Goal: Communication & Community: Answer question/provide support

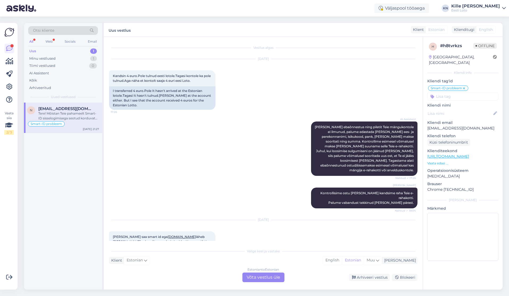
scroll to position [289, 0]
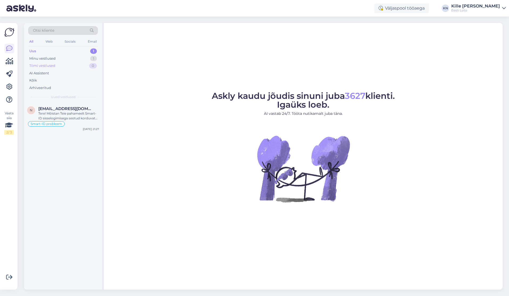
click at [63, 62] on div "Tiimi vestlused 0" at bounding box center [63, 65] width 70 height 7
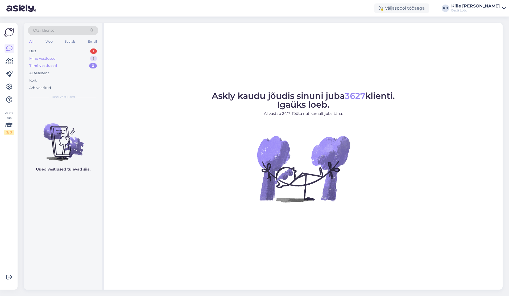
click at [63, 60] on div "Minu vestlused 1" at bounding box center [63, 58] width 70 height 7
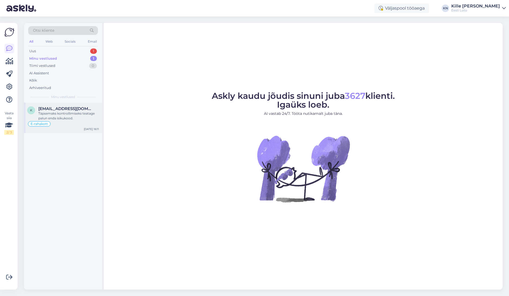
click at [72, 115] on div "Täpsemaks kontrollimiseks teatage palun enda isikukood." at bounding box center [68, 116] width 61 height 10
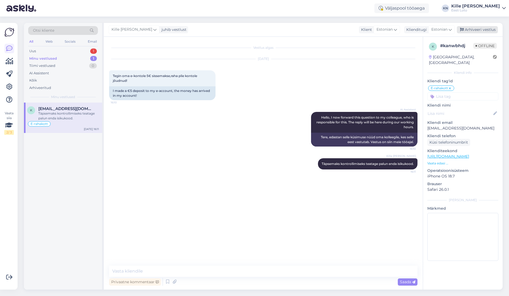
click at [480, 30] on div "Arhiveeri vestlus" at bounding box center [477, 29] width 41 height 7
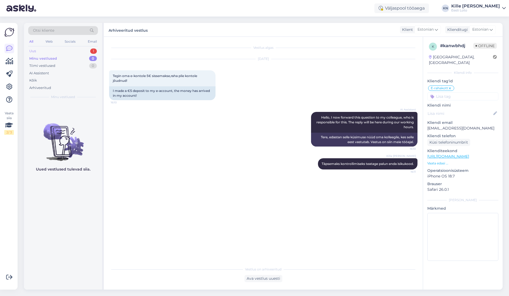
click at [64, 52] on div "Uus 1" at bounding box center [63, 50] width 70 height 7
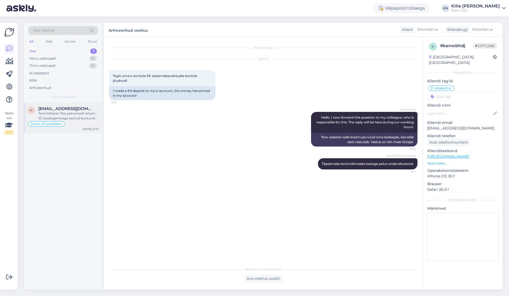
click at [60, 114] on div "Tere! Mõistan Teie pahameelt Smart-ID sisselogimisega seotud korduvate probleem…" at bounding box center [68, 116] width 61 height 10
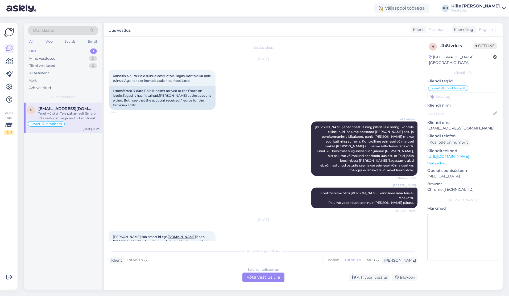
scroll to position [474, 0]
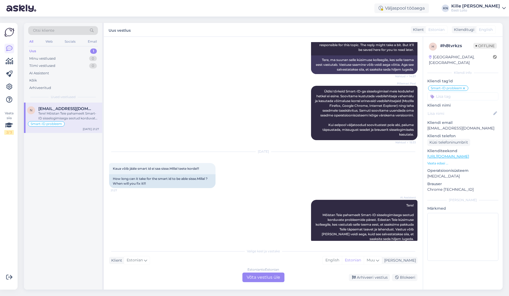
click at [262, 275] on div "Estonian to Estonian Võta vestlus üle" at bounding box center [264, 277] width 42 height 10
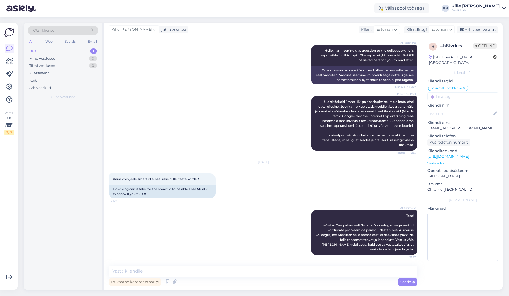
scroll to position [454, 0]
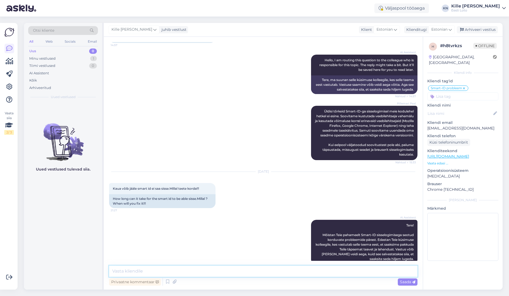
click at [259, 274] on textarea at bounding box center [263, 270] width 309 height 11
type textarea "Palun täpsustage, kas proovisite sisse logida erinevate brauseritega?"
drag, startPoint x: 424, startPoint y: 283, endPoint x: 416, endPoint y: 282, distance: 8.3
click at [424, 283] on div "h # h8tvrkzs Offline Estonia, Tallinn Kliendi info Kliendi tag'id Smart-ID prob…" at bounding box center [463, 163] width 80 height 253
click at [409, 283] on span "Saada" at bounding box center [407, 281] width 15 height 5
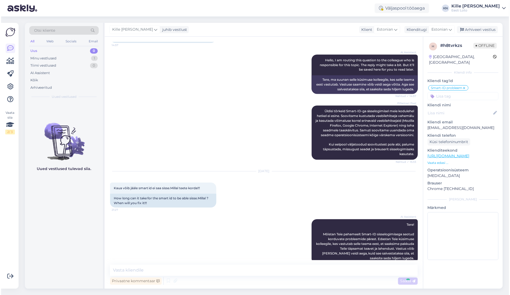
scroll to position [493, 0]
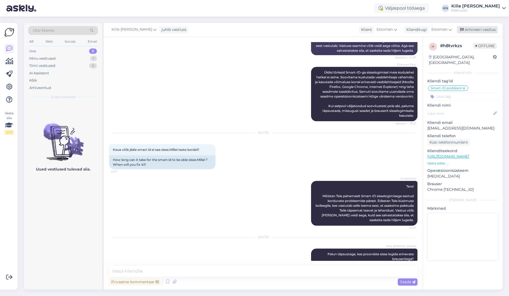
click at [481, 32] on div "Arhiveeri vestlus" at bounding box center [477, 29] width 41 height 7
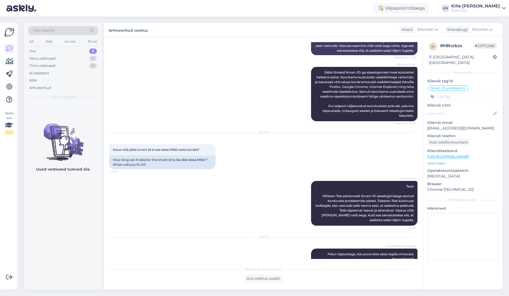
click at [60, 51] on div "Uus 0" at bounding box center [63, 50] width 70 height 7
click at [40, 48] on div "Uus 0" at bounding box center [63, 50] width 70 height 7
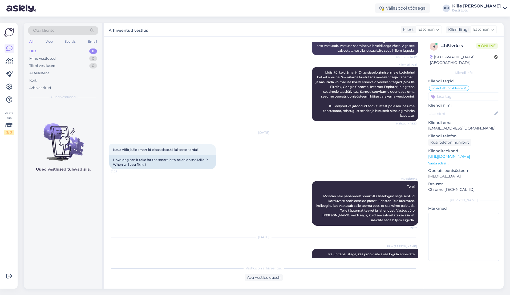
click at [59, 52] on div "Uus 0" at bounding box center [63, 50] width 70 height 7
